Goal: Find contact information: Obtain details needed to contact an individual or organization

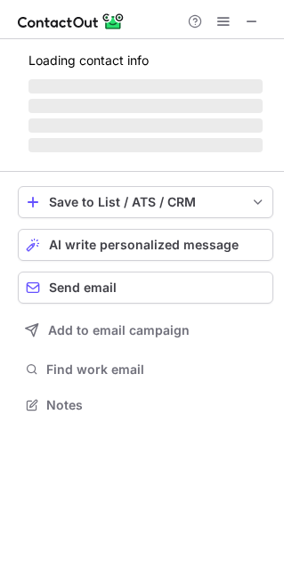
scroll to position [8, 9]
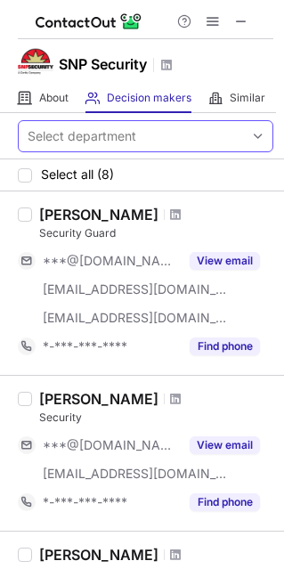
click at [113, 140] on div "Select department" at bounding box center [82, 136] width 109 height 18
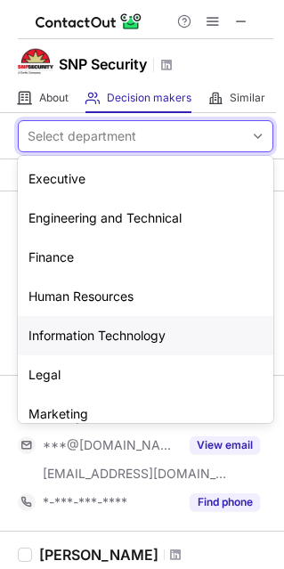
click at [101, 335] on div "Information Technology" at bounding box center [145, 335] width 255 height 39
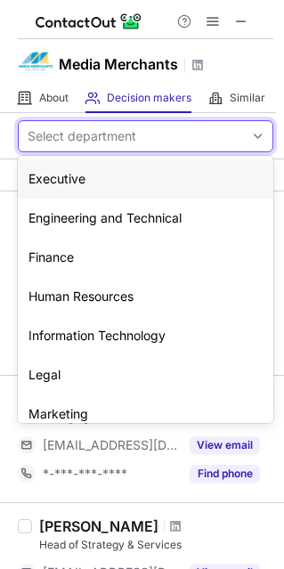
click at [143, 137] on div "Select department" at bounding box center [131, 136] width 225 height 28
click at [106, 338] on div "Information Technology" at bounding box center [145, 335] width 255 height 39
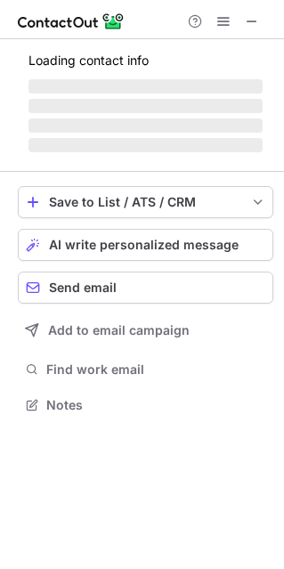
scroll to position [8, 9]
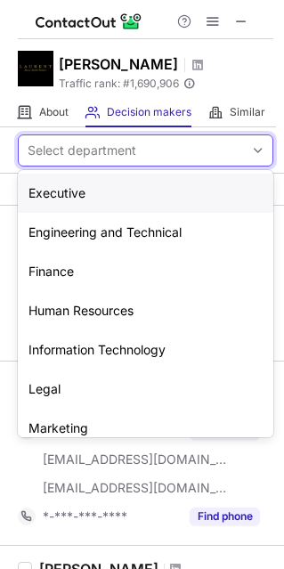
click at [134, 147] on div "Select department" at bounding box center [82, 150] width 109 height 18
click at [98, 358] on div "Information Technology" at bounding box center [145, 349] width 255 height 39
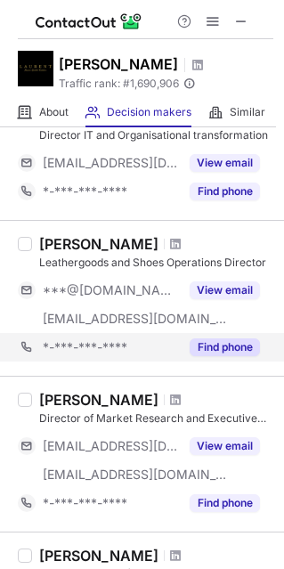
scroll to position [142, 0]
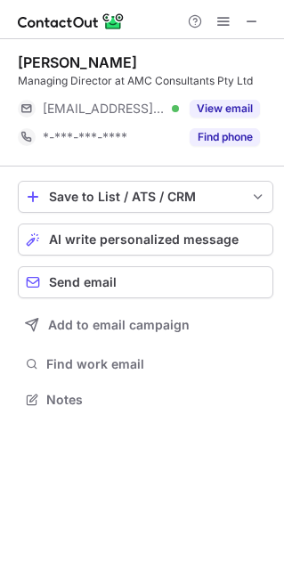
scroll to position [8, 9]
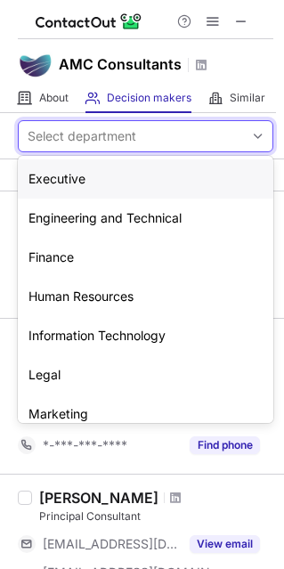
click at [94, 138] on div "Select department" at bounding box center [82, 136] width 109 height 18
click at [97, 321] on div "Information Technology" at bounding box center [145, 335] width 255 height 39
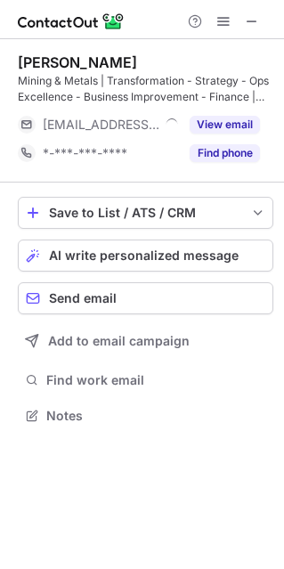
scroll to position [402, 283]
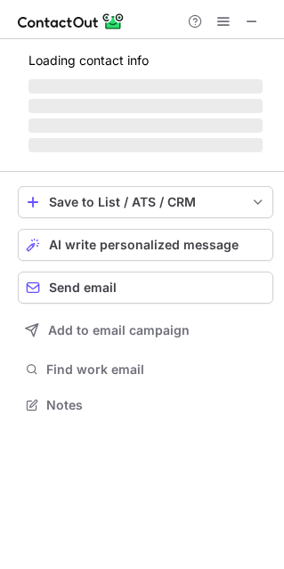
scroll to position [431, 283]
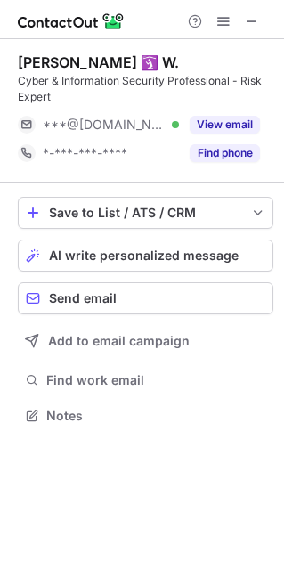
scroll to position [402, 283]
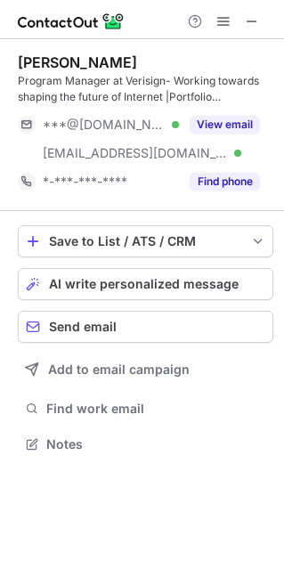
scroll to position [431, 283]
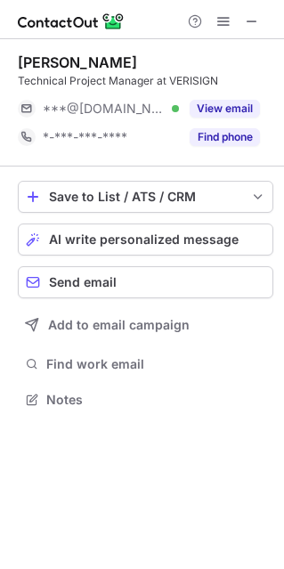
scroll to position [386, 283]
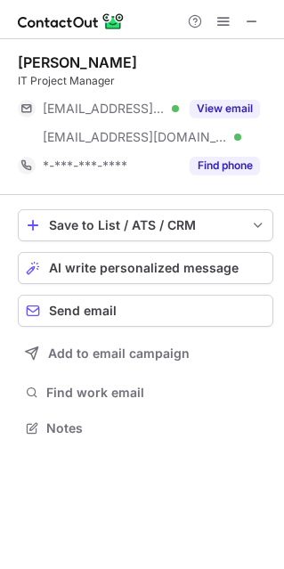
scroll to position [415, 283]
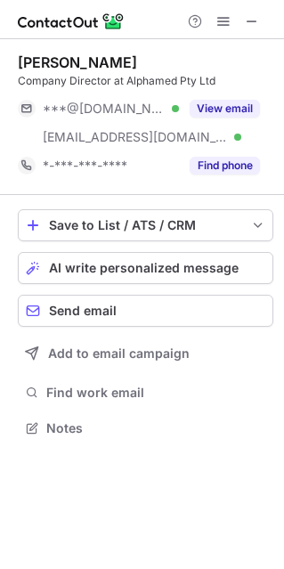
scroll to position [415, 283]
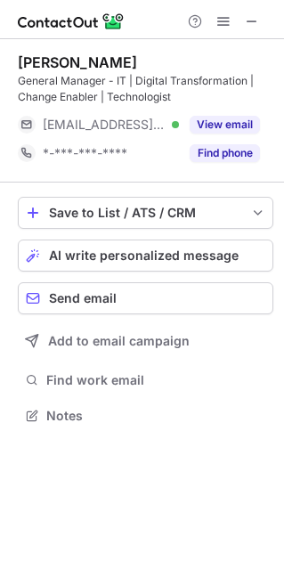
scroll to position [402, 283]
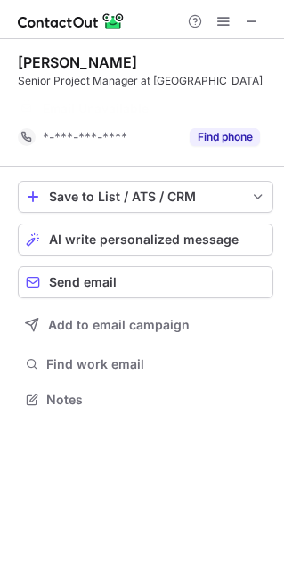
scroll to position [358, 283]
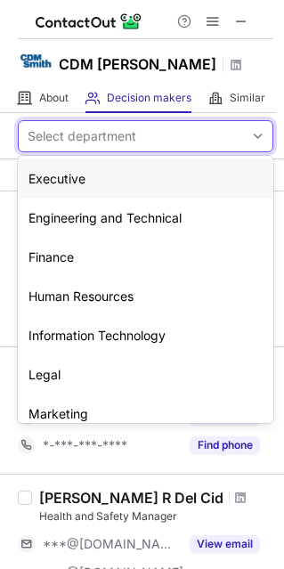
click at [85, 133] on div "Select department" at bounding box center [82, 136] width 109 height 18
click at [70, 333] on div "Information Technology" at bounding box center [145, 335] width 255 height 39
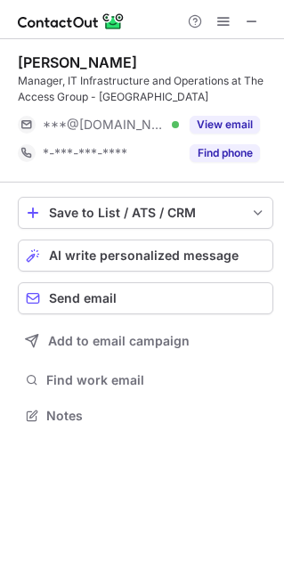
scroll to position [402, 283]
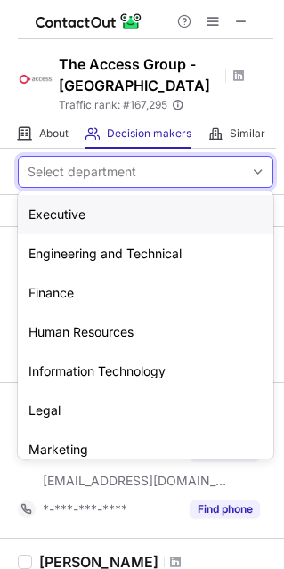
click at [161, 174] on div "Select department" at bounding box center [131, 171] width 225 height 28
click at [135, 367] on div "Information Technology" at bounding box center [145, 370] width 255 height 39
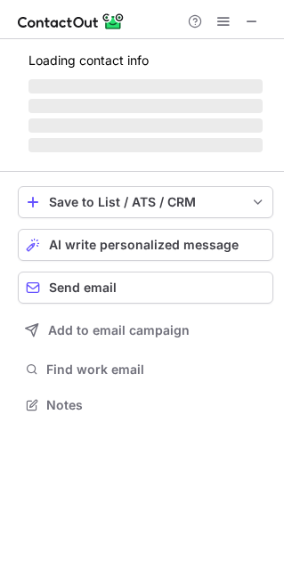
scroll to position [431, 283]
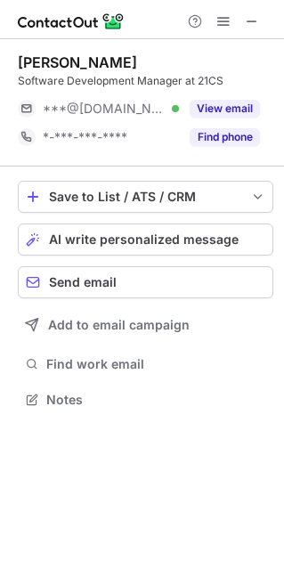
scroll to position [8, 9]
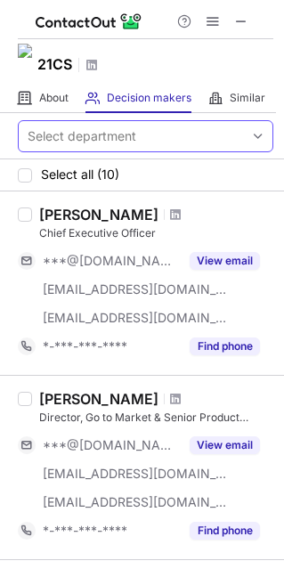
click at [70, 133] on div "Select department" at bounding box center [82, 136] width 109 height 18
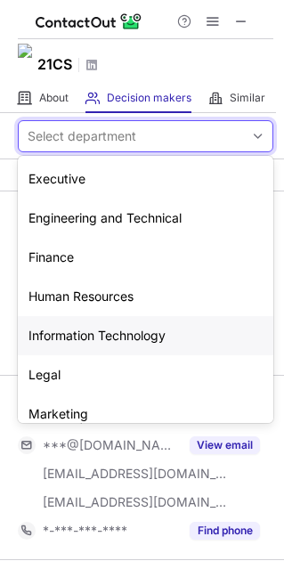
click at [124, 336] on div "Information Technology" at bounding box center [145, 335] width 255 height 39
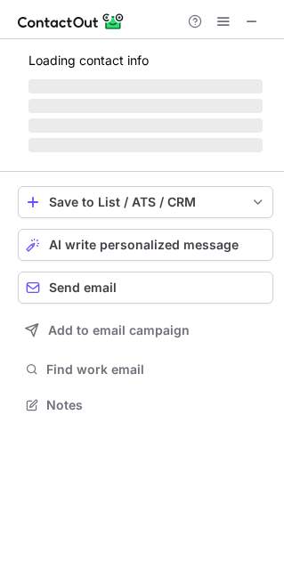
scroll to position [402, 283]
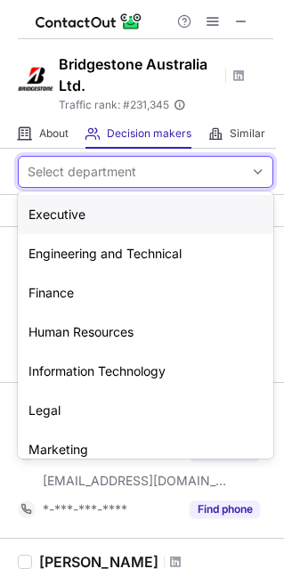
click at [86, 165] on div "Select department" at bounding box center [82, 172] width 109 height 18
click at [84, 373] on div "Information Technology" at bounding box center [145, 370] width 255 height 39
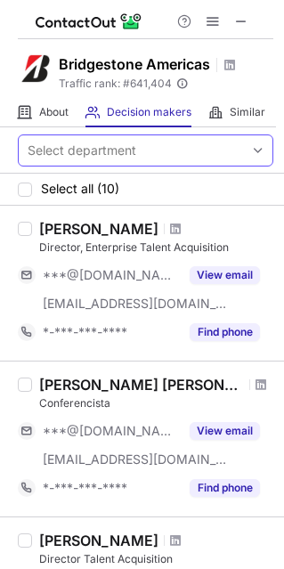
click at [122, 157] on div "Select department" at bounding box center [82, 150] width 109 height 18
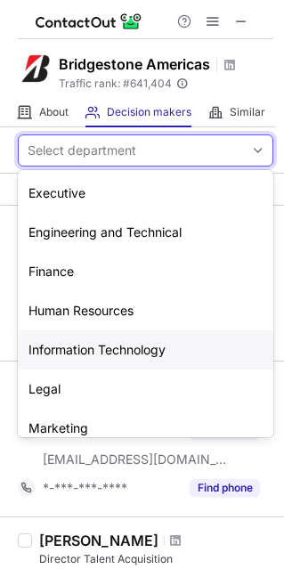
click at [93, 352] on div "Information Technology" at bounding box center [145, 349] width 255 height 39
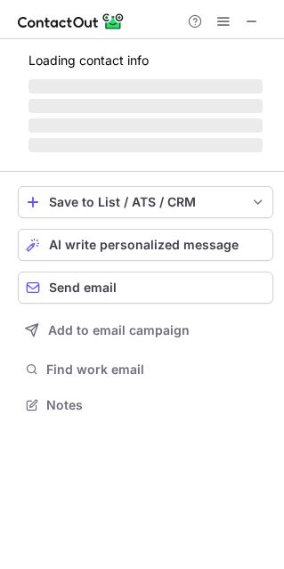
scroll to position [8, 9]
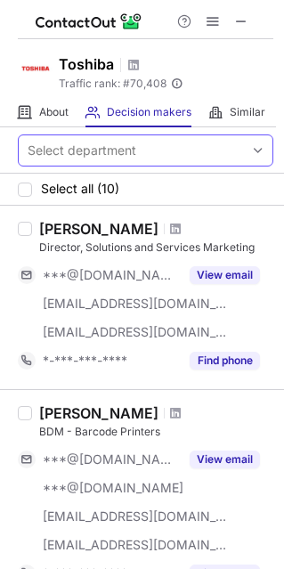
click at [77, 149] on div "Select department" at bounding box center [82, 150] width 109 height 18
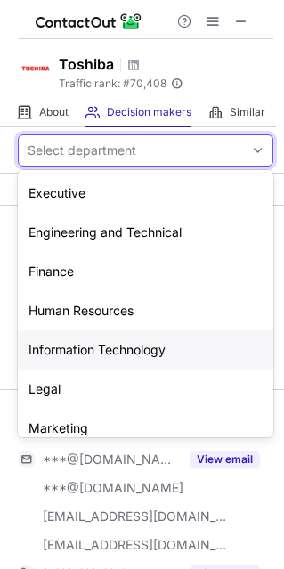
click at [106, 351] on div "Information Technology" at bounding box center [145, 349] width 255 height 39
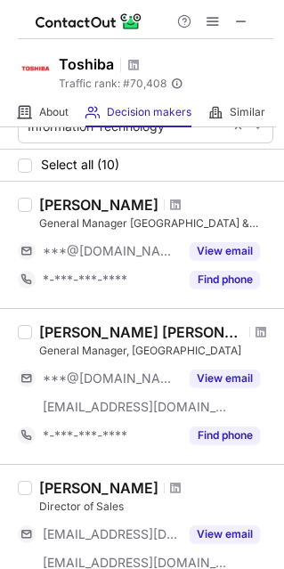
scroll to position [142, 0]
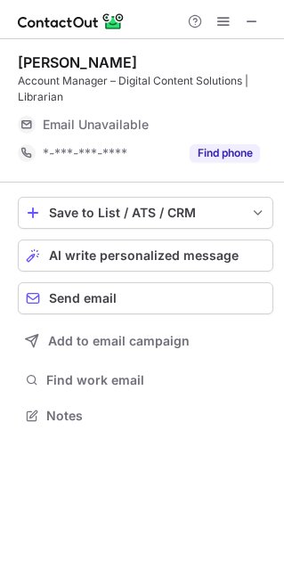
scroll to position [402, 283]
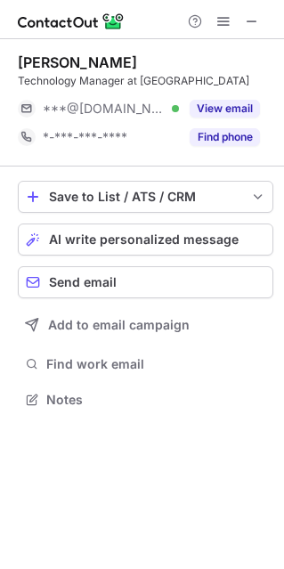
scroll to position [402, 283]
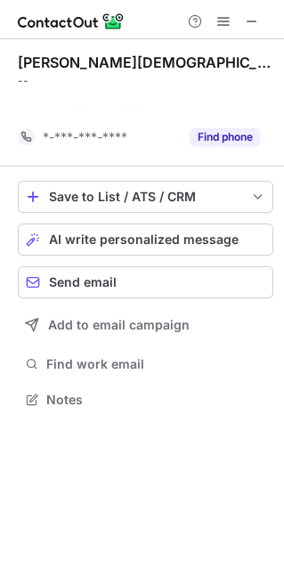
scroll to position [358, 283]
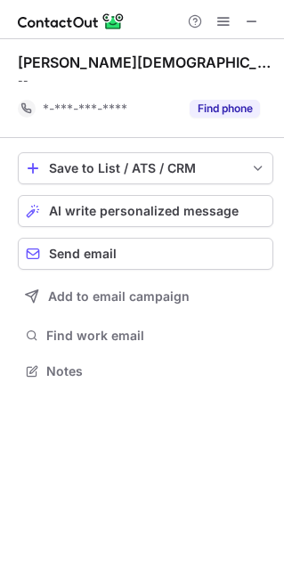
click at [35, 65] on div "Leah Christiansen" at bounding box center [145, 62] width 255 height 18
copy div "Leah"
click at [101, 59] on div "Leah Christiansen" at bounding box center [145, 62] width 255 height 18
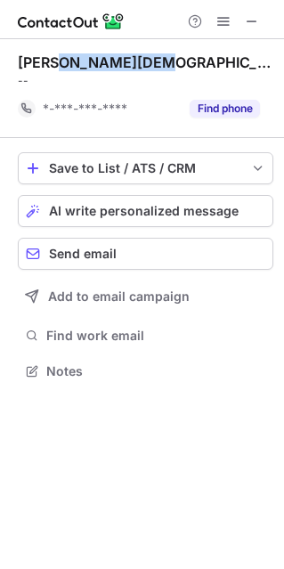
click at [101, 59] on div "Leah Christiansen" at bounding box center [145, 62] width 255 height 18
copy div "Christiansen"
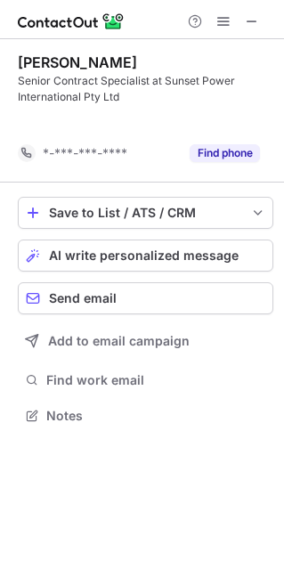
scroll to position [374, 283]
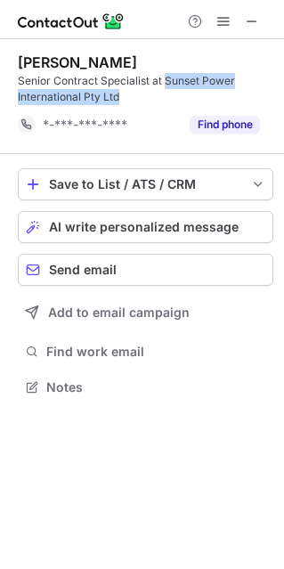
drag, startPoint x: 166, startPoint y: 79, endPoint x: 165, endPoint y: 92, distance: 12.5
click at [165, 92] on div "Senior Contract Specialist at Sunset Power International Pty Ltd" at bounding box center [145, 89] width 255 height 32
copy div "Sunset Power International Pty Ltd"
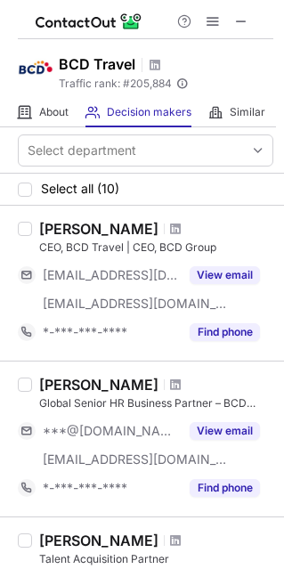
click at [154, 132] on div "Select department" at bounding box center [142, 150] width 284 height 46
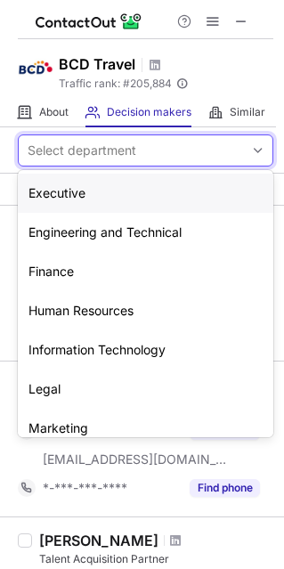
click at [156, 145] on div "Select department" at bounding box center [131, 150] width 225 height 28
click at [106, 346] on div "Information Technology" at bounding box center [145, 349] width 255 height 39
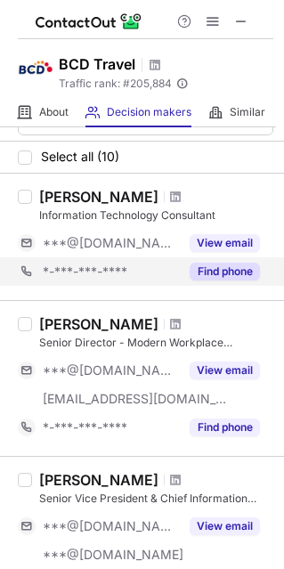
scroll to position [71, 0]
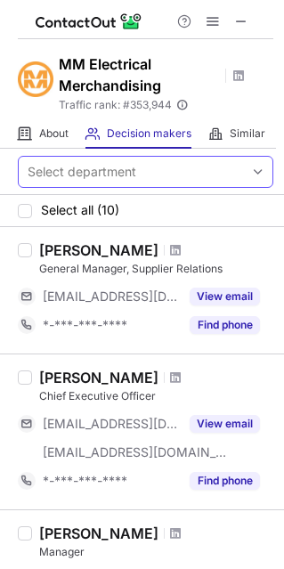
click at [89, 167] on div "Select department" at bounding box center [82, 172] width 109 height 18
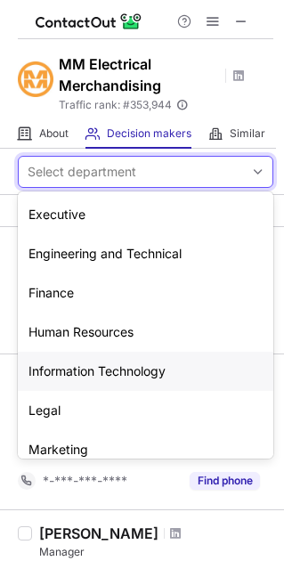
click at [76, 370] on div "Information Technology" at bounding box center [145, 370] width 255 height 39
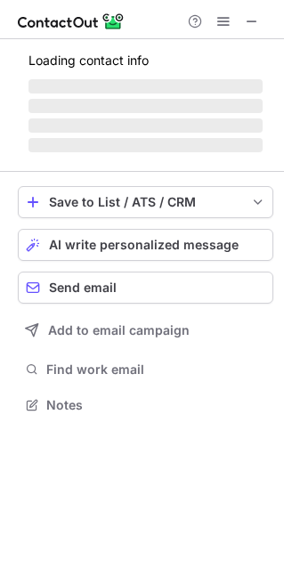
scroll to position [402, 283]
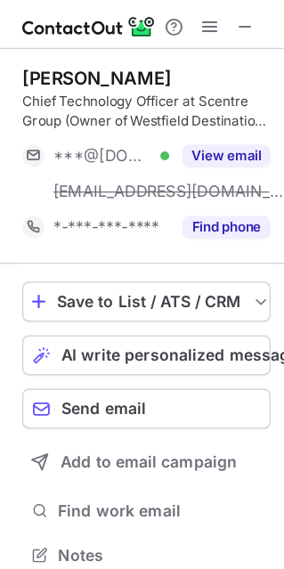
scroll to position [431, 283]
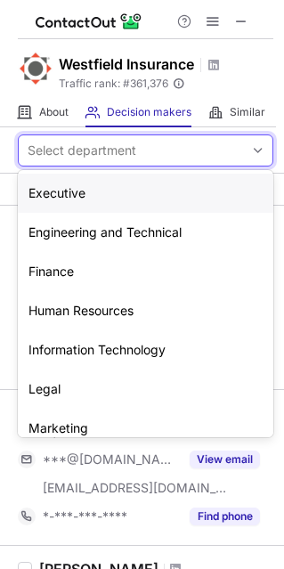
click at [158, 150] on div "Select department" at bounding box center [131, 150] width 225 height 28
click at [125, 343] on div "Information Technology" at bounding box center [145, 349] width 255 height 39
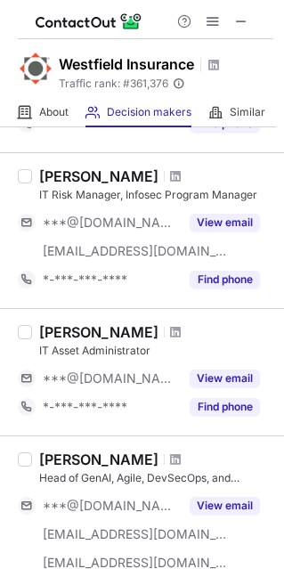
scroll to position [712, 0]
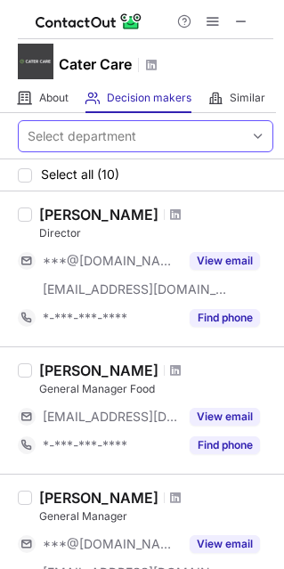
click at [137, 137] on div "Select department" at bounding box center [131, 136] width 225 height 28
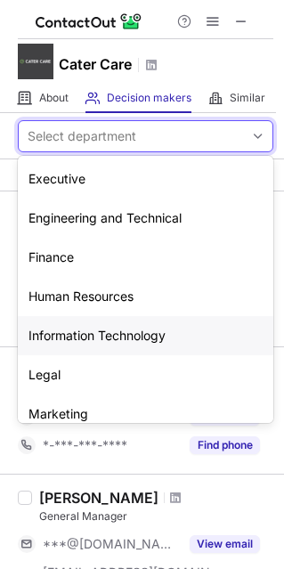
click at [133, 338] on div "Information Technology" at bounding box center [145, 335] width 255 height 39
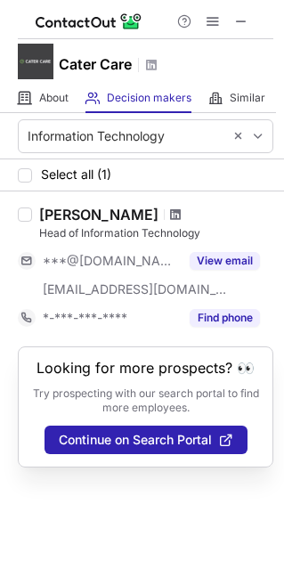
click at [170, 215] on span at bounding box center [175, 214] width 11 height 14
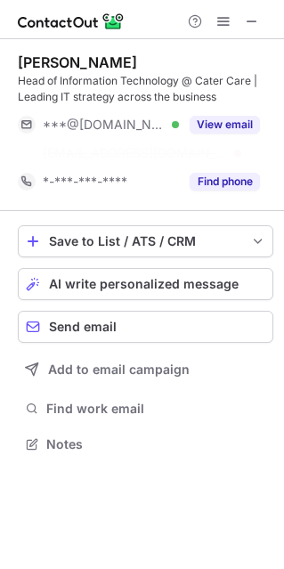
scroll to position [402, 283]
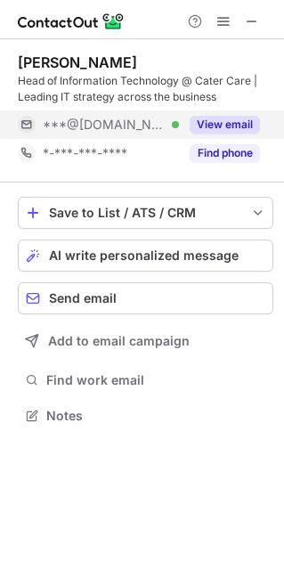
click at [234, 127] on button "View email" at bounding box center [225, 125] width 70 height 18
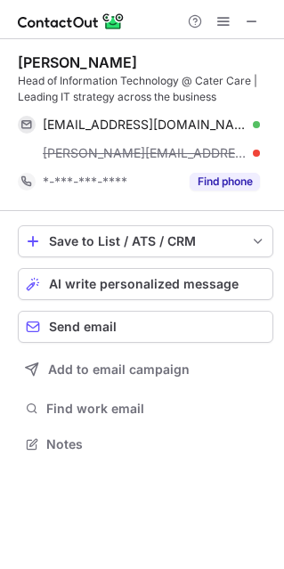
scroll to position [431, 283]
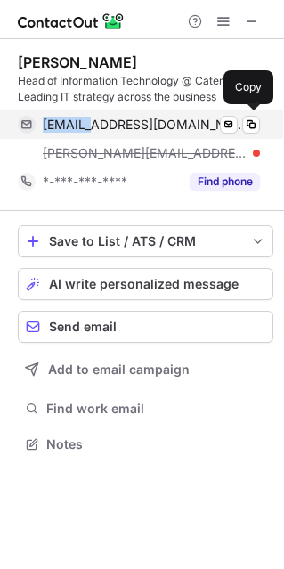
drag, startPoint x: 43, startPoint y: 114, endPoint x: 84, endPoint y: 113, distance: 40.9
click at [85, 117] on div "bplogan@gmail.com Verified Send email Copy" at bounding box center [139, 124] width 242 height 28
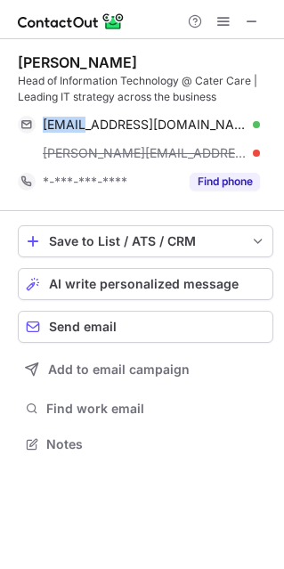
copy span "bploga"
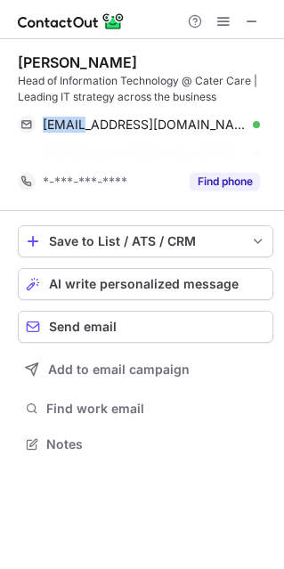
scroll to position [402, 283]
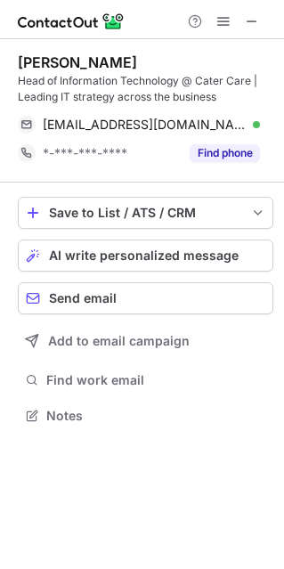
click at [28, 55] on div "Blair L." at bounding box center [77, 62] width 119 height 18
copy div "Blair"
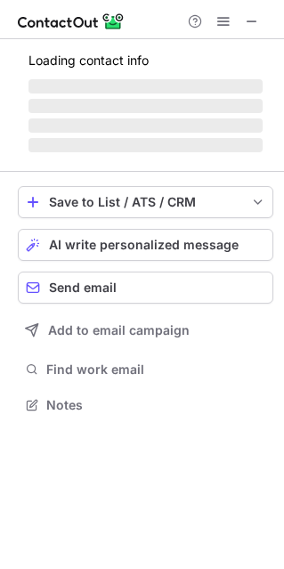
scroll to position [402, 283]
